Goal: Transaction & Acquisition: Book appointment/travel/reservation

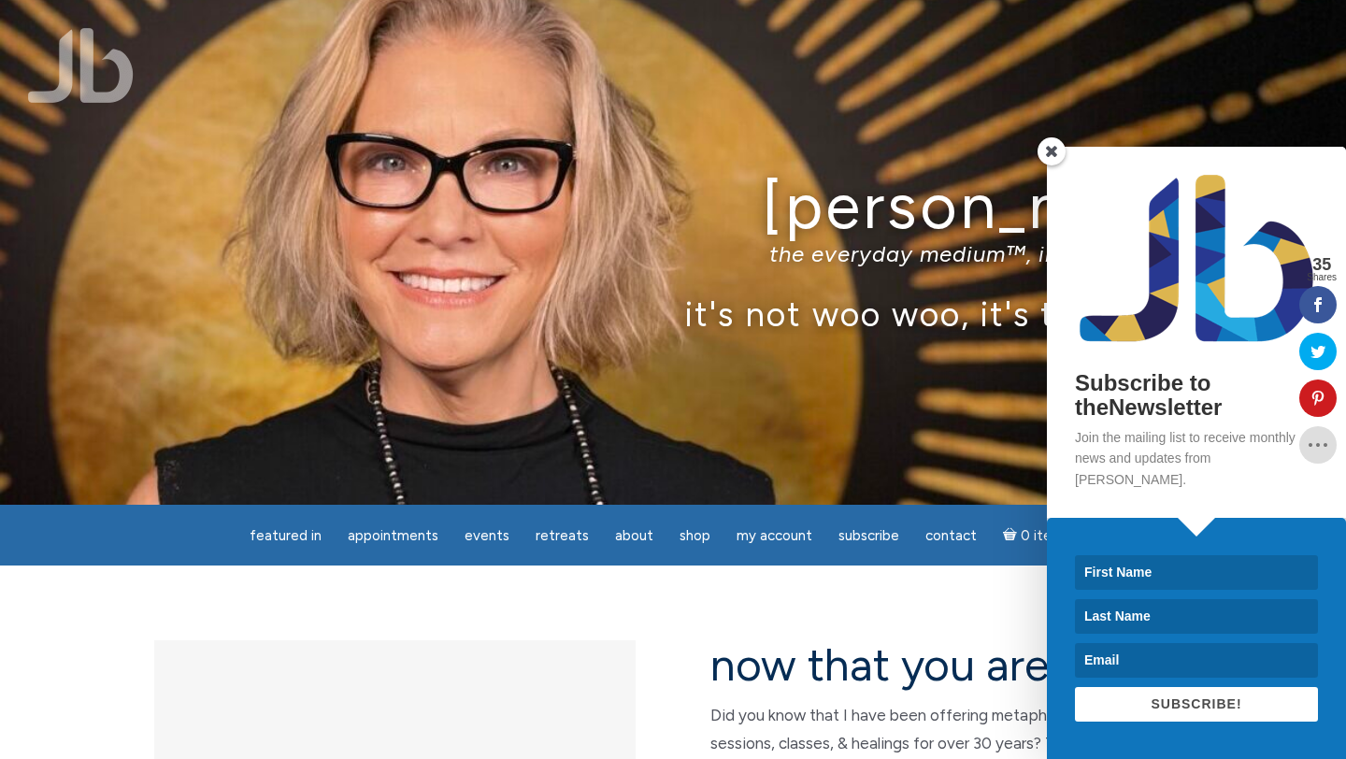
click at [1164, 574] on input at bounding box center [1196, 572] width 243 height 35
type input "Melissa"
type input "Greene"
type input "greenetalentgroup@gmail.com"
click at [1189, 707] on span "SUBSCRIBE!" at bounding box center [1196, 703] width 91 height 15
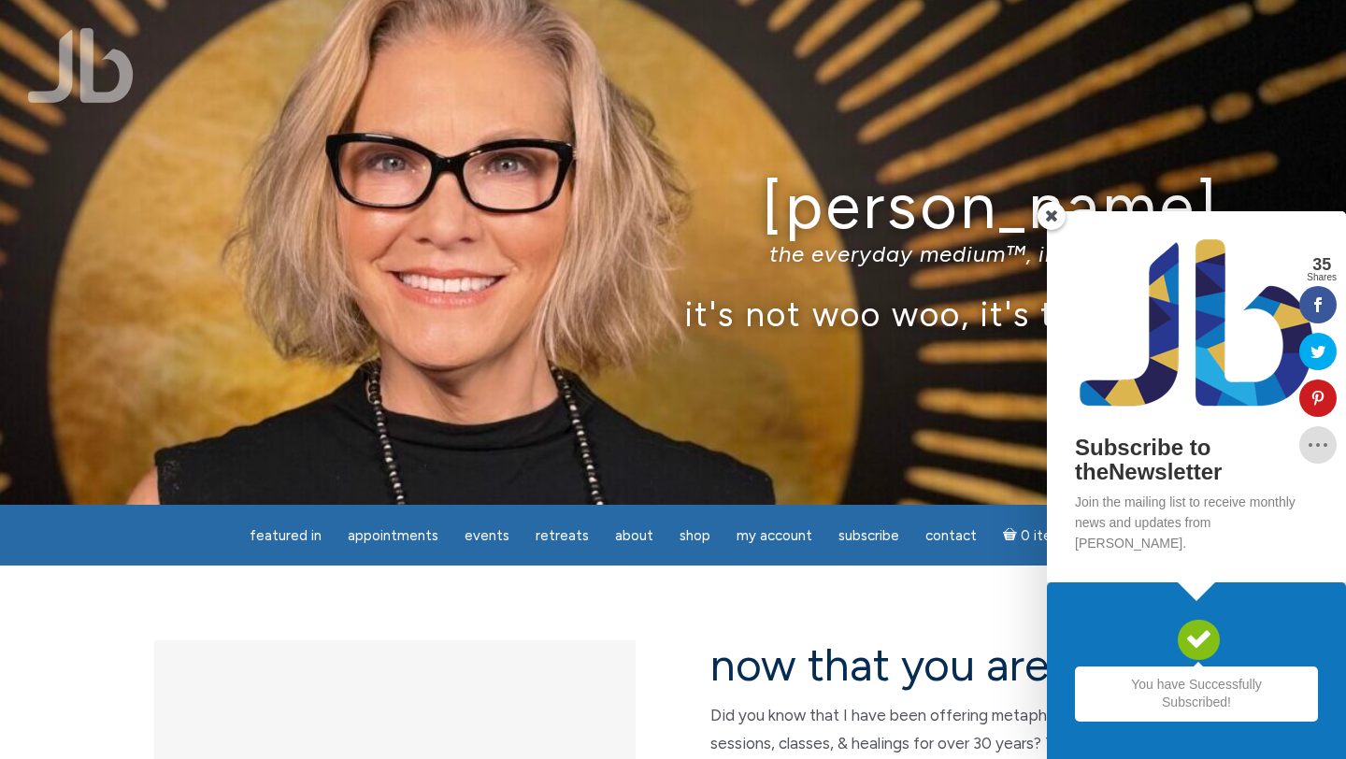
click at [1050, 230] on span at bounding box center [1052, 216] width 28 height 28
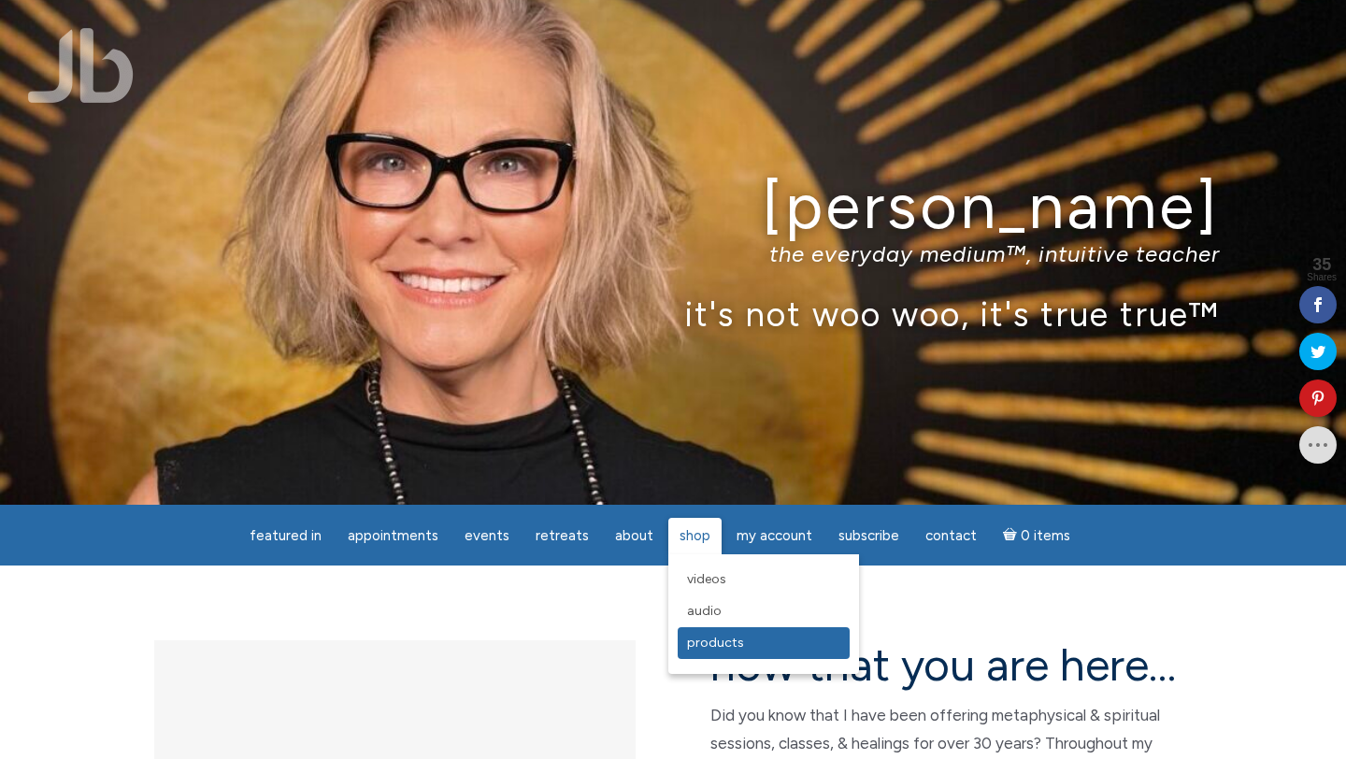
click at [713, 644] on span "Products" at bounding box center [715, 643] width 57 height 16
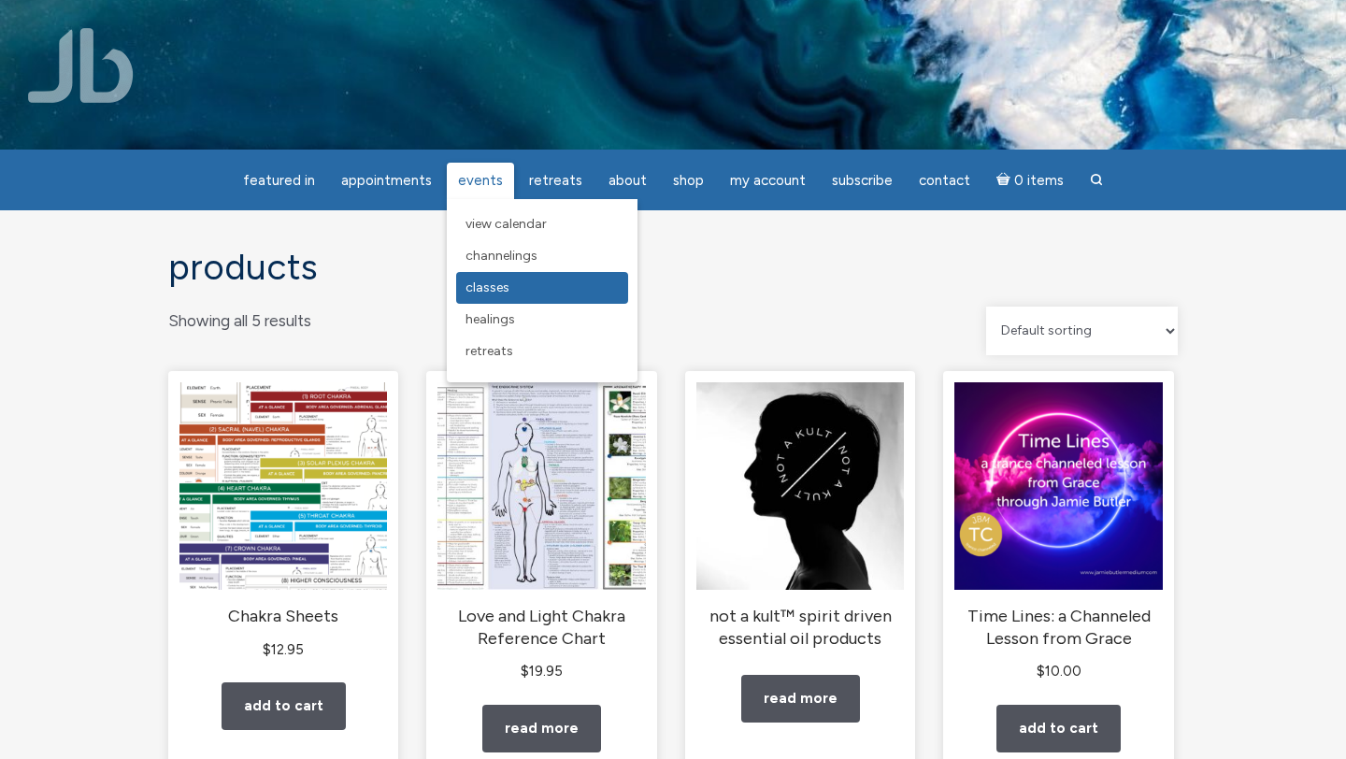
click at [500, 284] on span "Classes" at bounding box center [488, 288] width 44 height 16
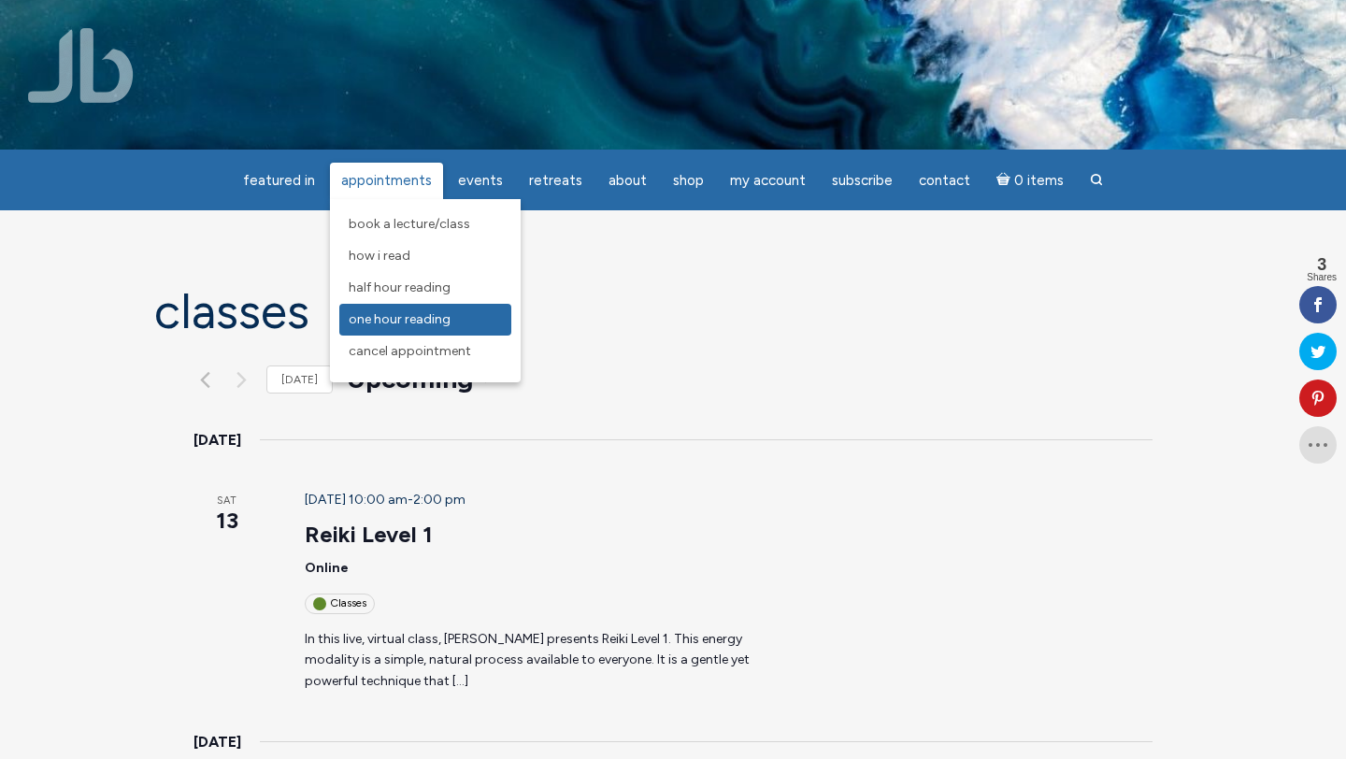
click at [391, 317] on span "One Hour Reading" at bounding box center [400, 319] width 102 height 16
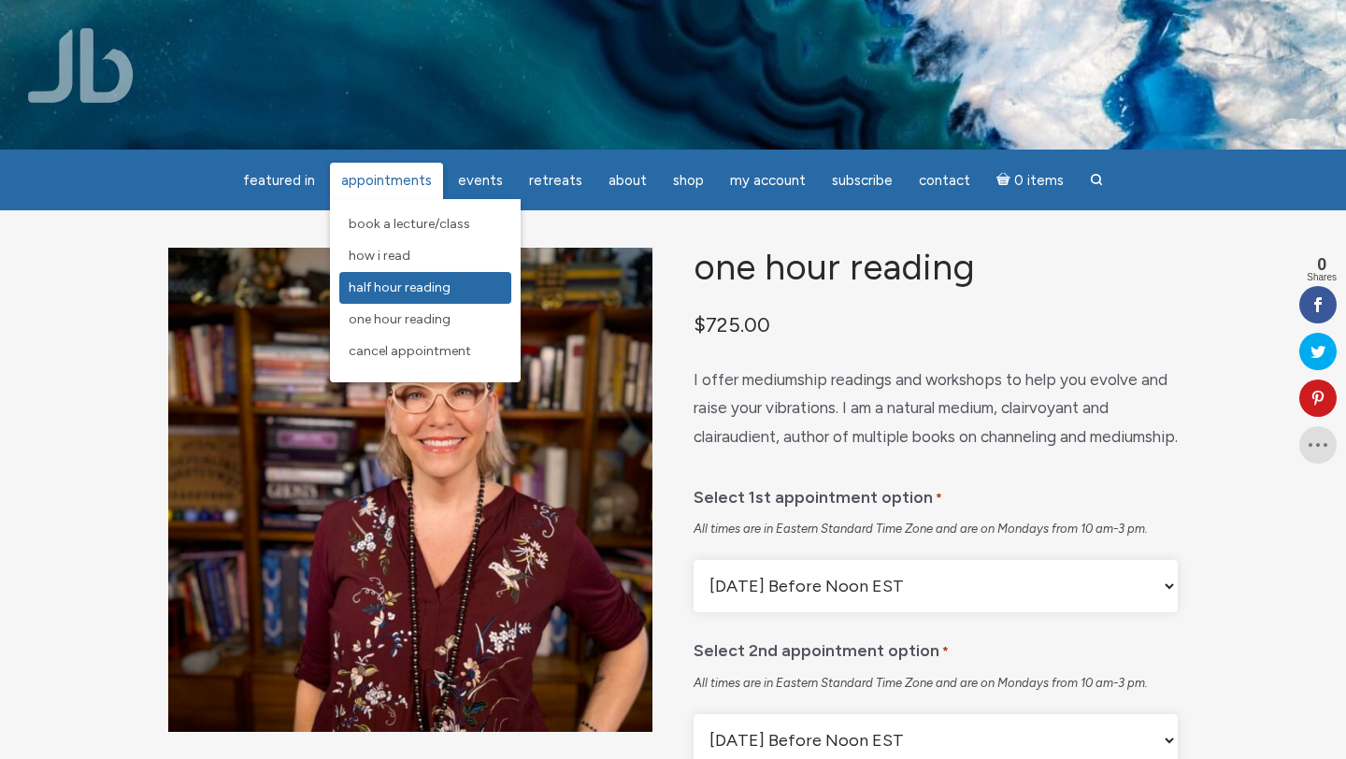
click at [416, 285] on span "Half Hour Reading" at bounding box center [400, 288] width 102 height 16
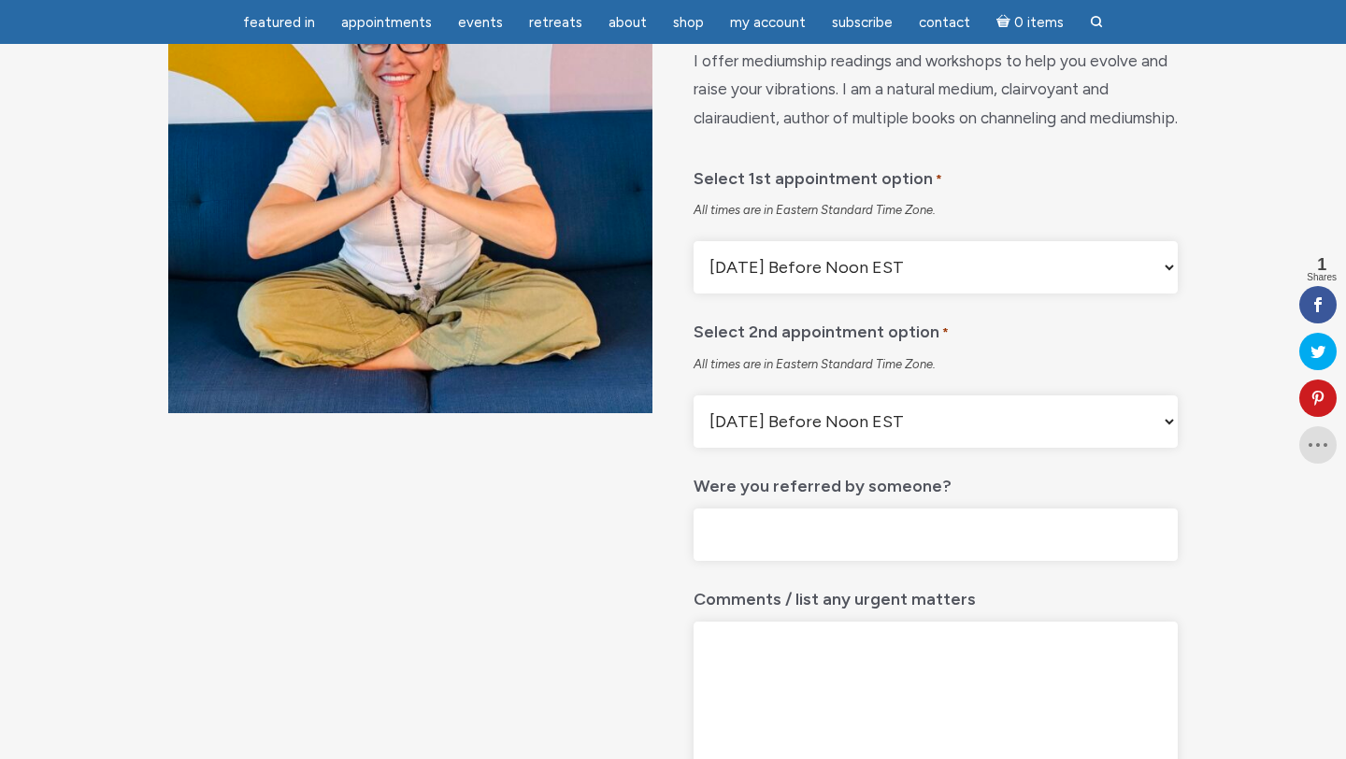
scroll to position [262, 0]
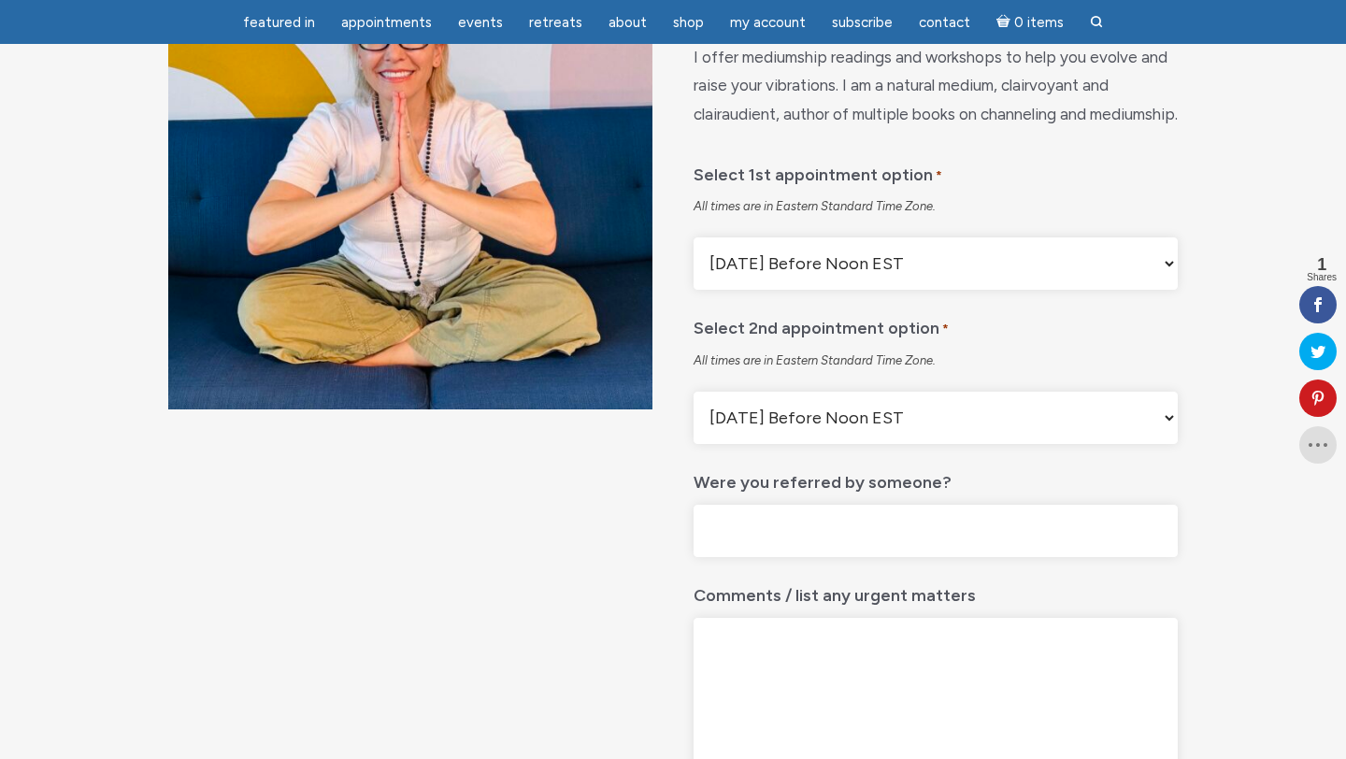
click at [1163, 290] on select "[DATE] Before Noon EST [DATE] After Noon EST First Available Appointment" at bounding box center [936, 263] width 484 height 52
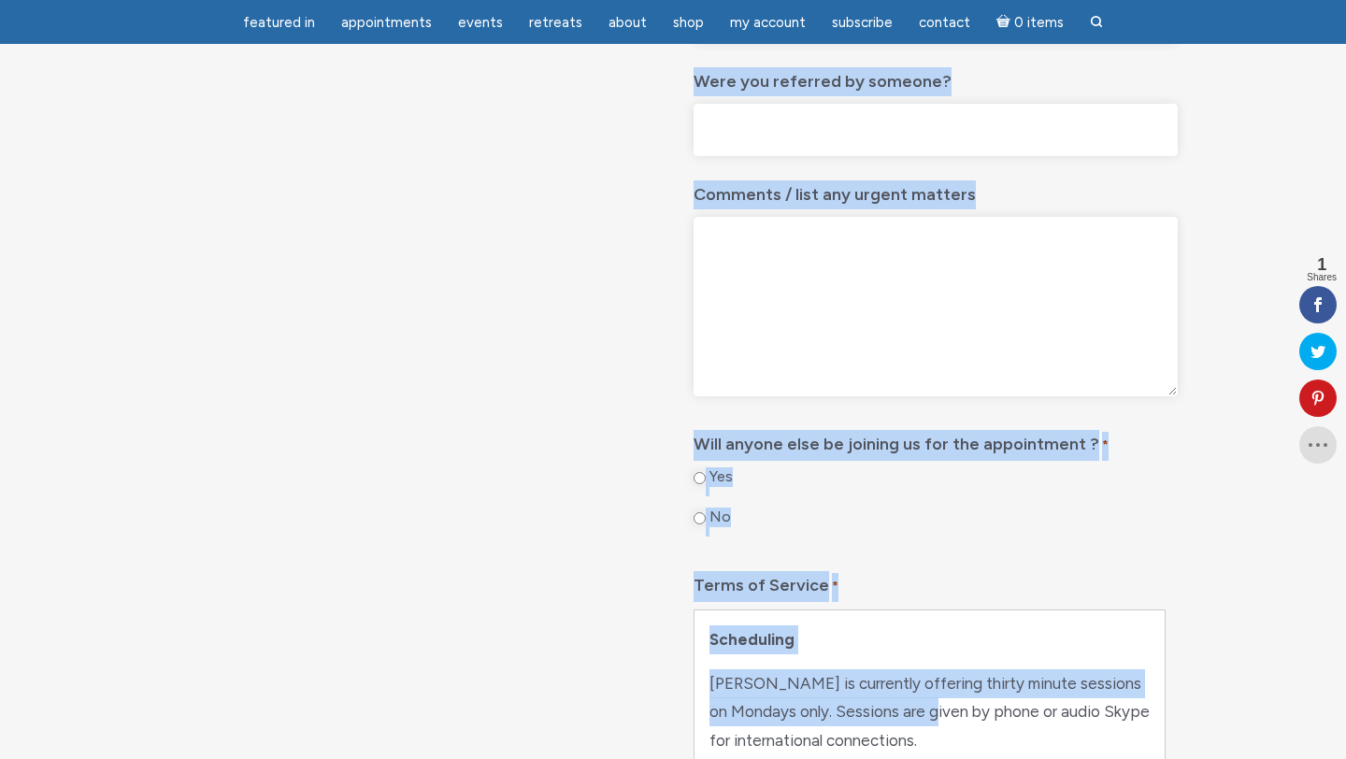
scroll to position [729, 0]
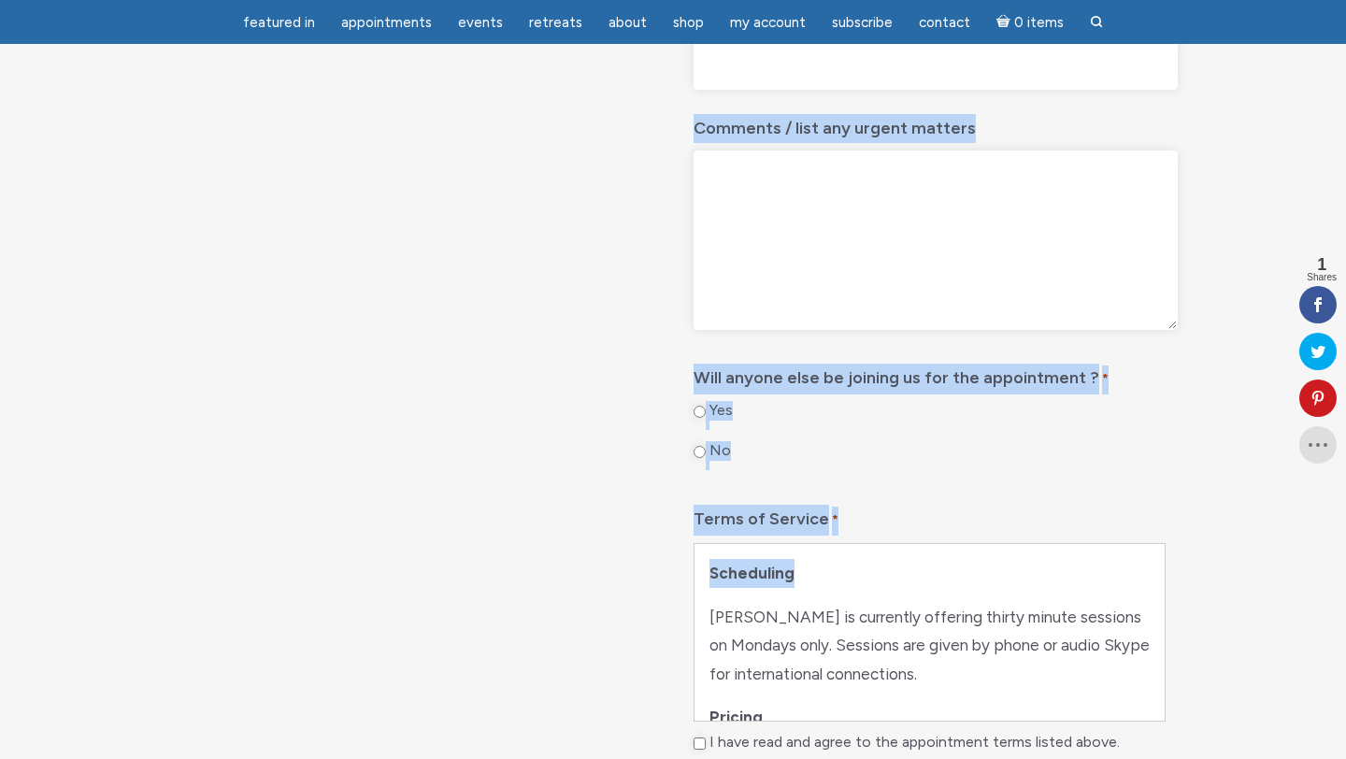
drag, startPoint x: 883, startPoint y: 370, endPoint x: 902, endPoint y: 592, distance: 222.3
click at [900, 595] on div "Select 1st appointment option * All times are in Eastern Standard Time Zone. [D…" at bounding box center [936, 228] width 484 height 1089
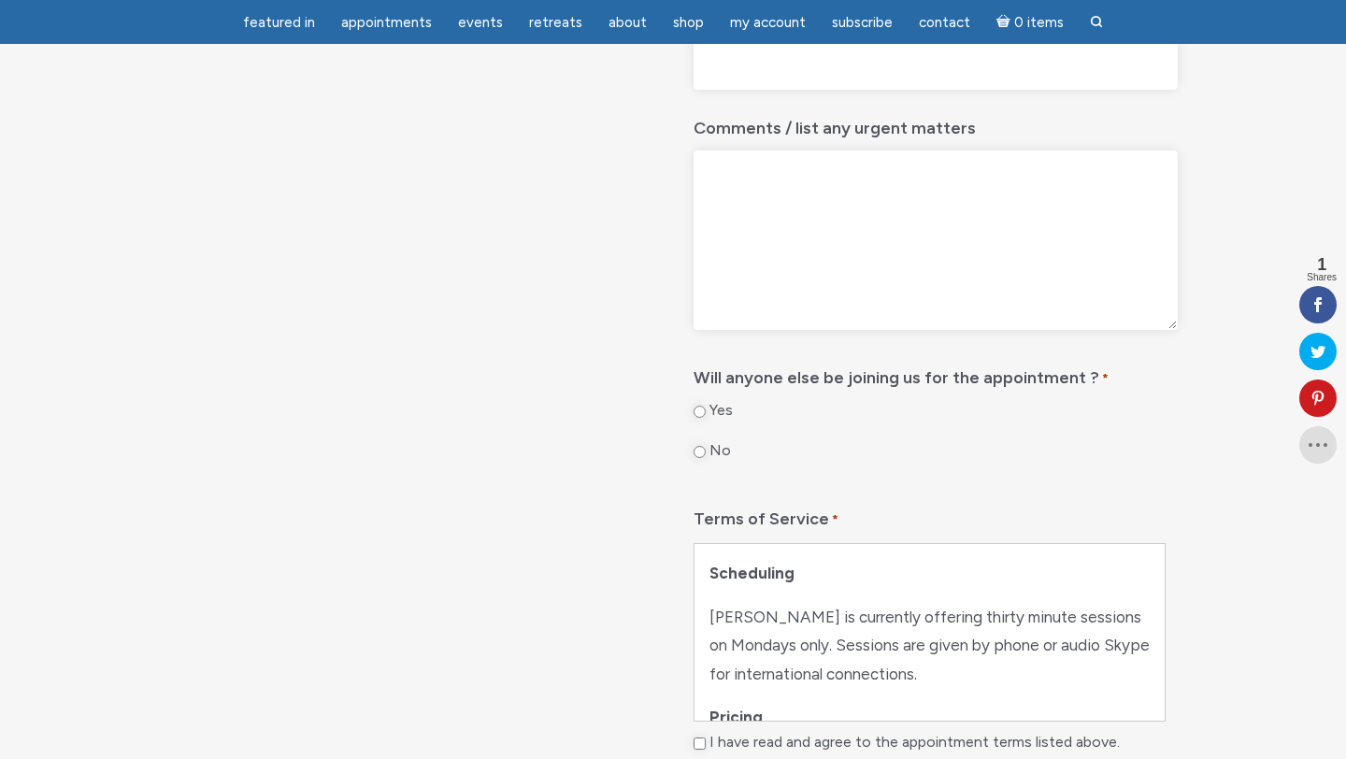
click at [919, 470] on div "No" at bounding box center [936, 455] width 484 height 29
